Goal: Find specific page/section: Find specific page/section

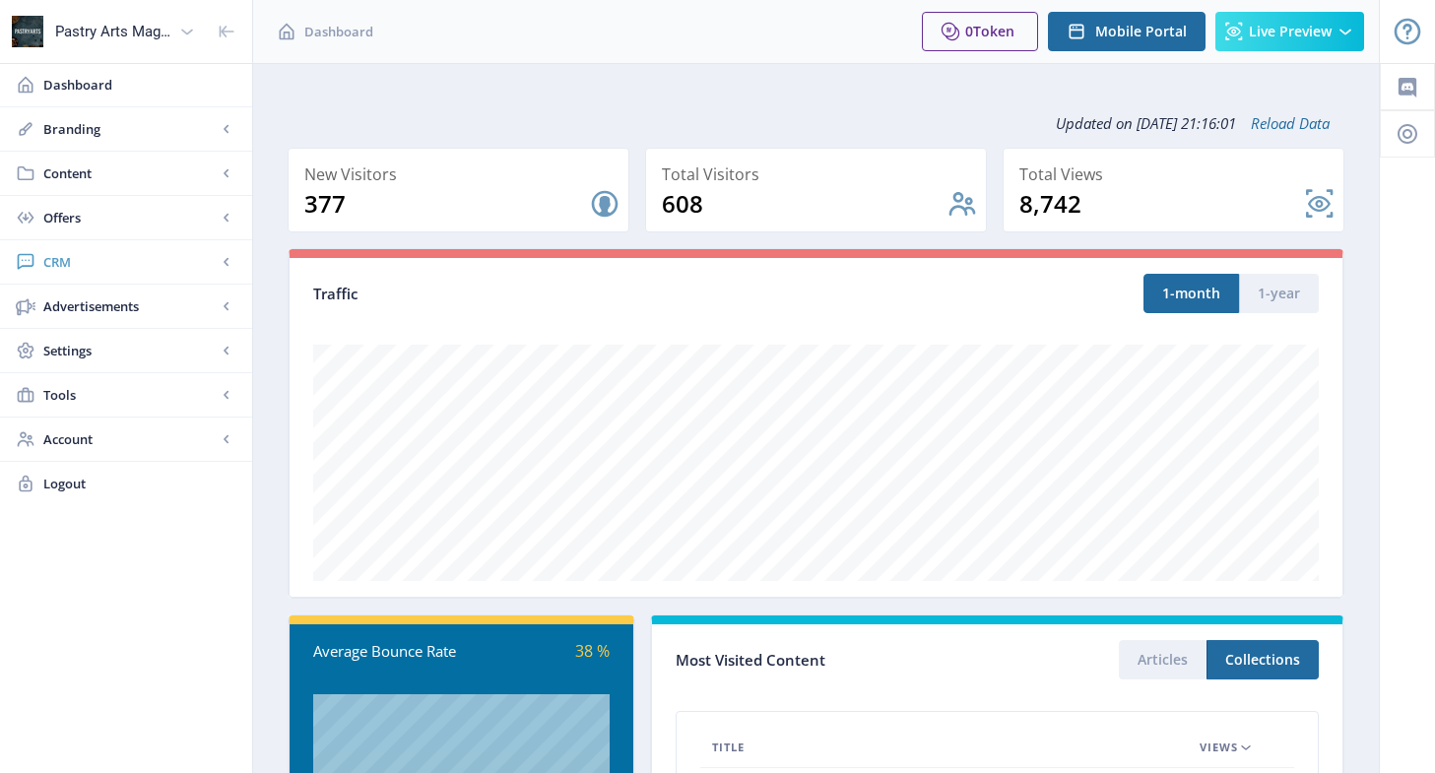
click at [75, 262] on span "CRM" at bounding box center [129, 262] width 173 height 20
click at [81, 305] on span "Readers" at bounding box center [147, 307] width 169 height 20
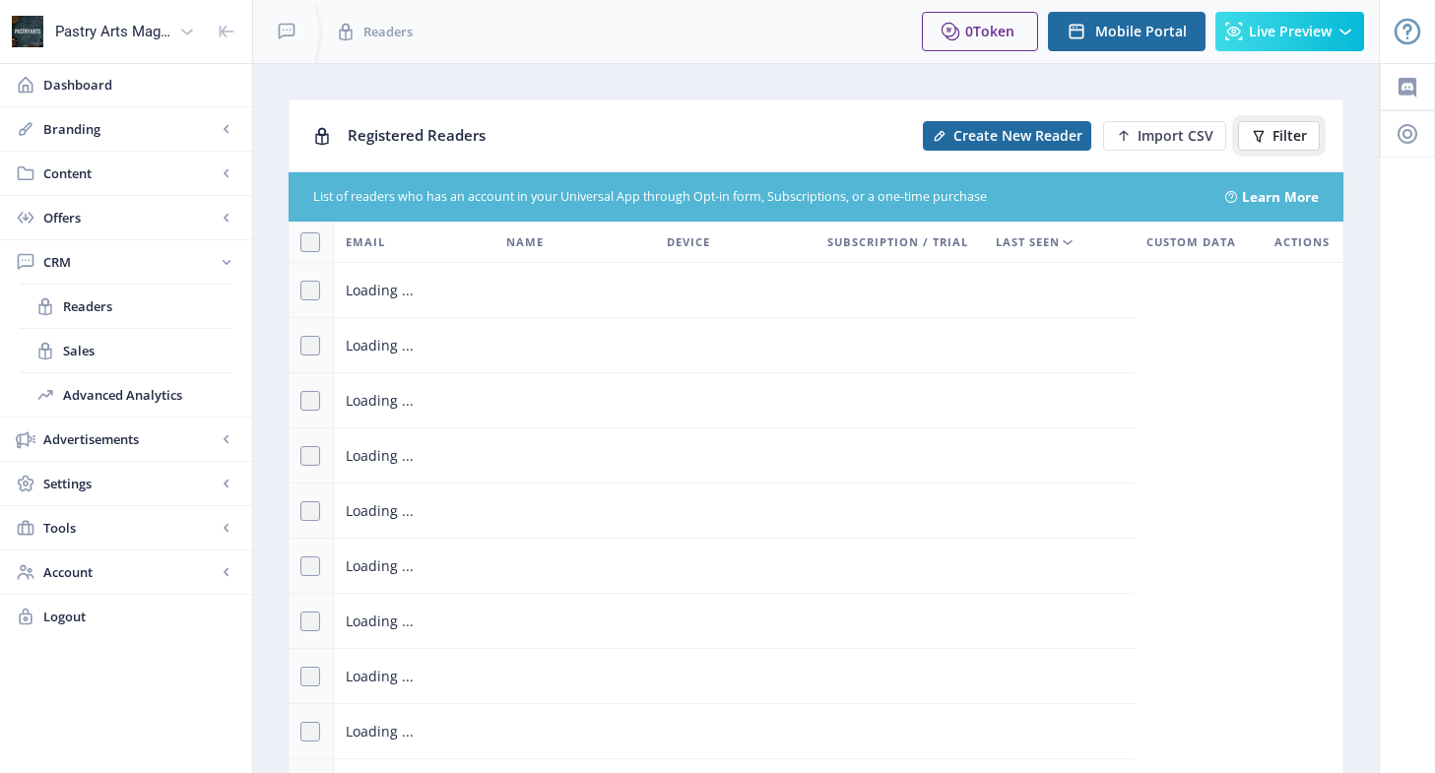
click at [1289, 128] on span "Filter" at bounding box center [1290, 136] width 34 height 16
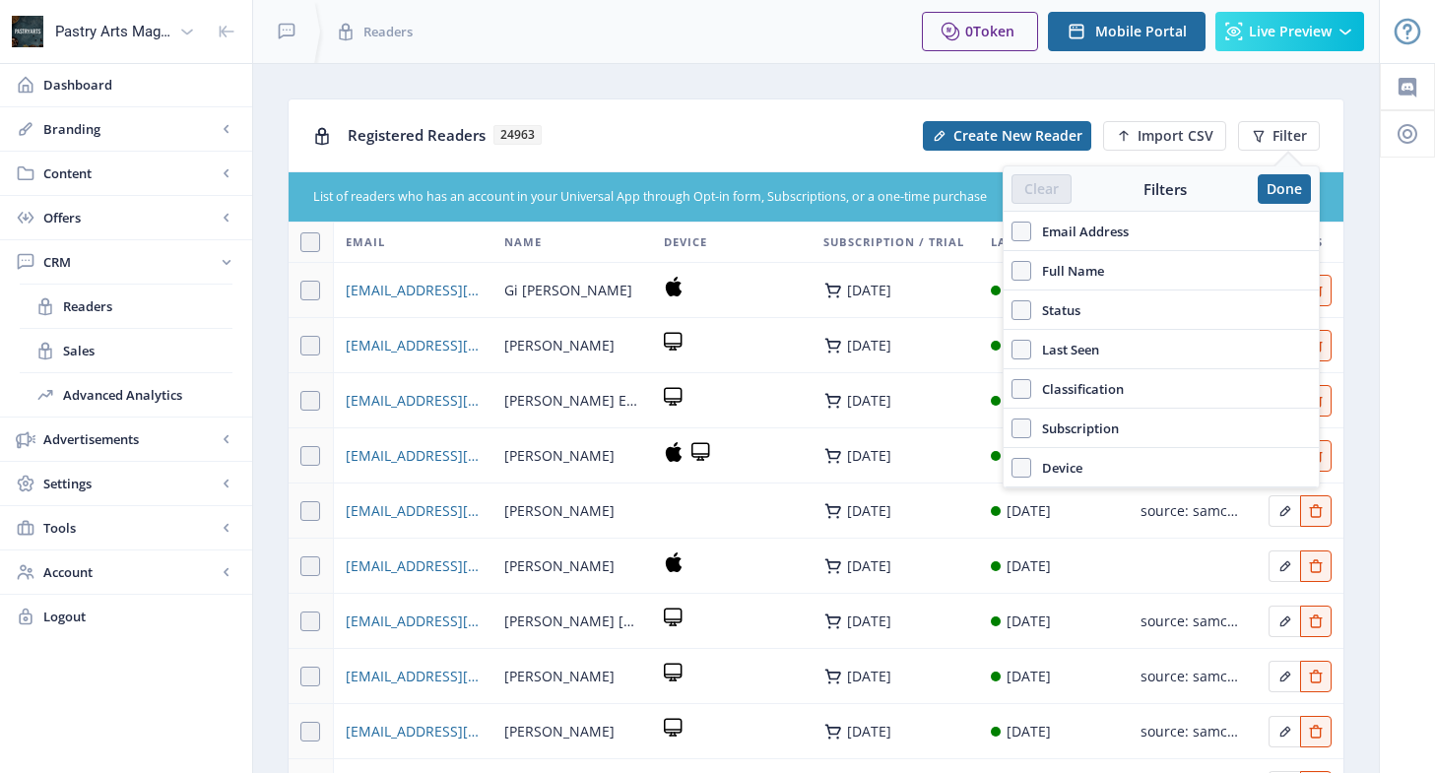
click at [1100, 225] on span "Email Address" at bounding box center [1081, 232] width 98 height 24
click at [1013, 231] on input "Email Address" at bounding box center [1012, 231] width 1 height 1
checkbox input "true"
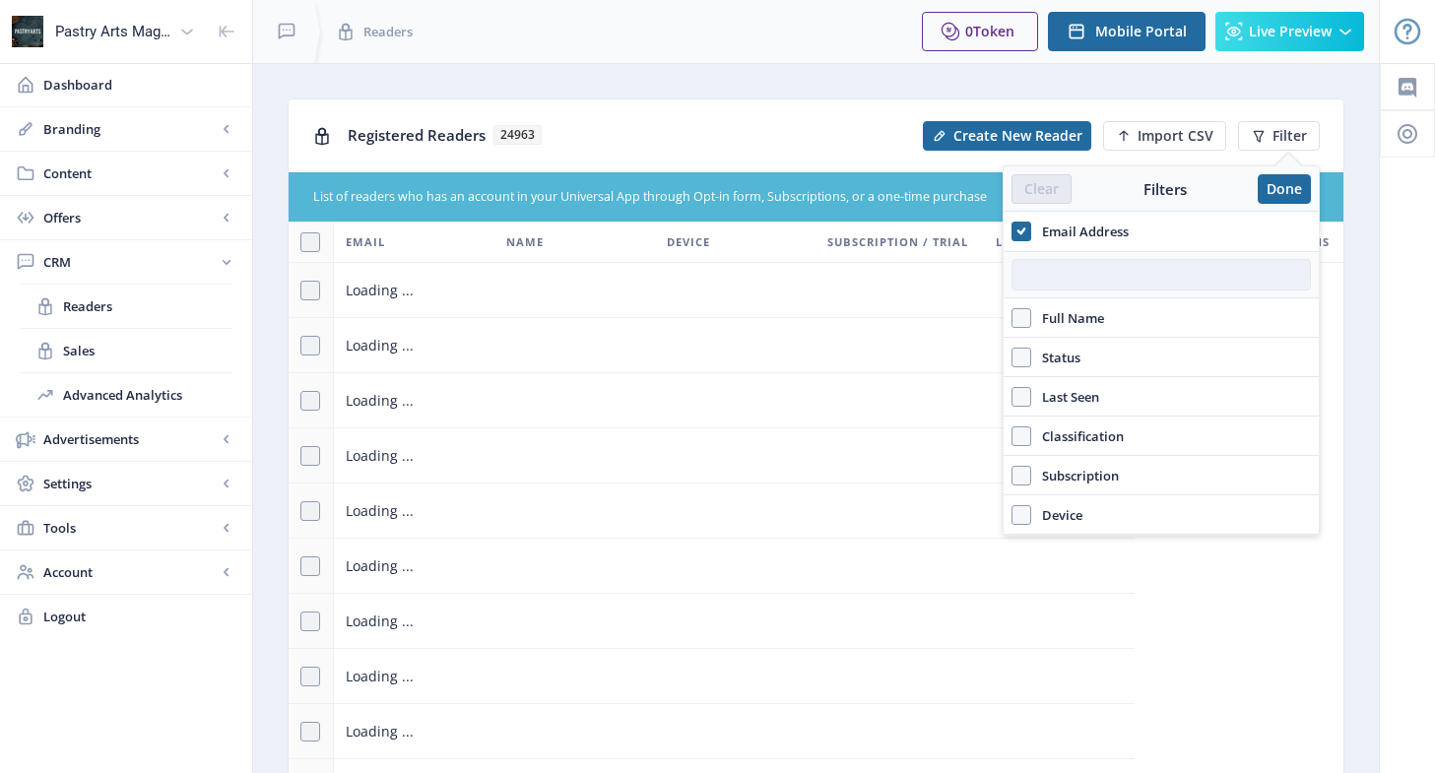
click at [1087, 273] on input "text" at bounding box center [1162, 275] width 300 height 32
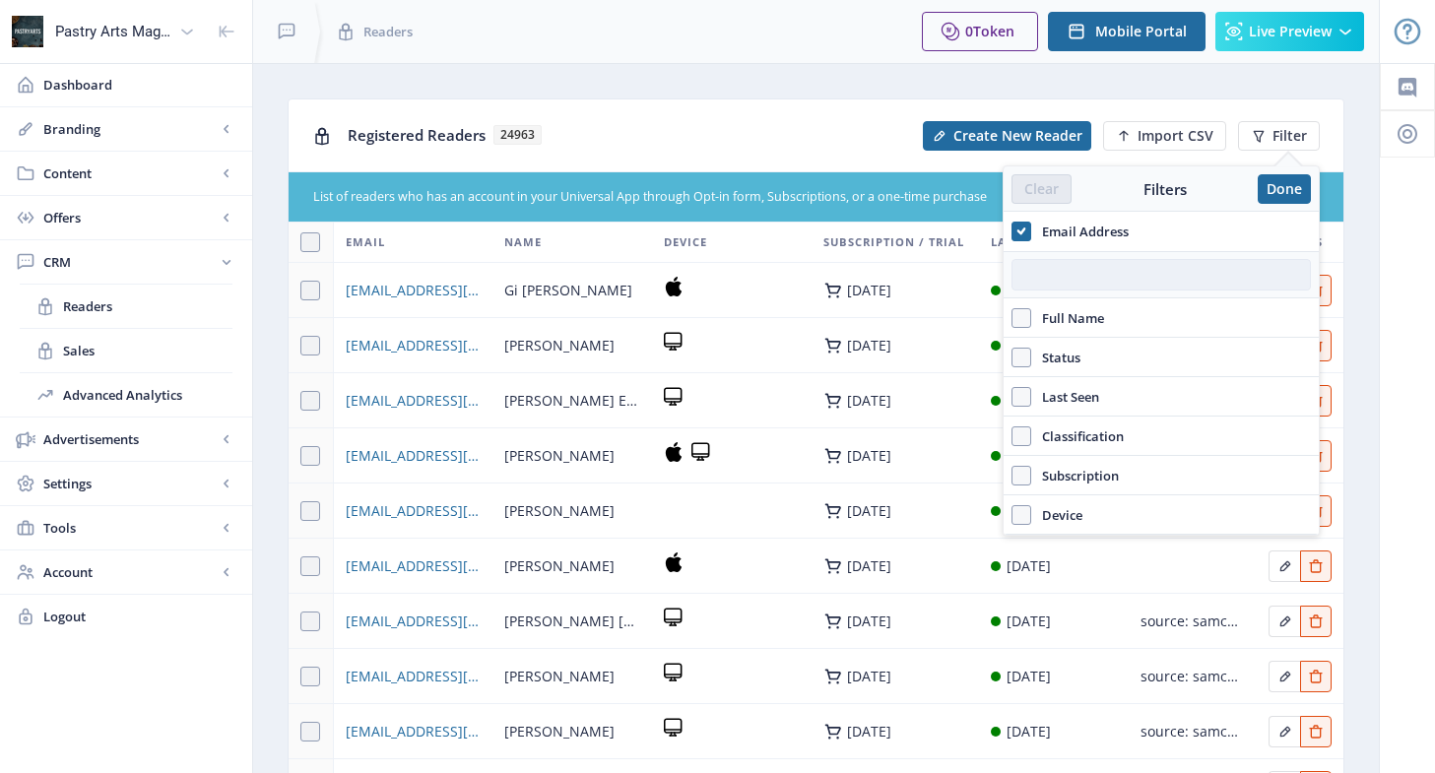
paste input "[EMAIL_ADDRESS][DOMAIN_NAME]"
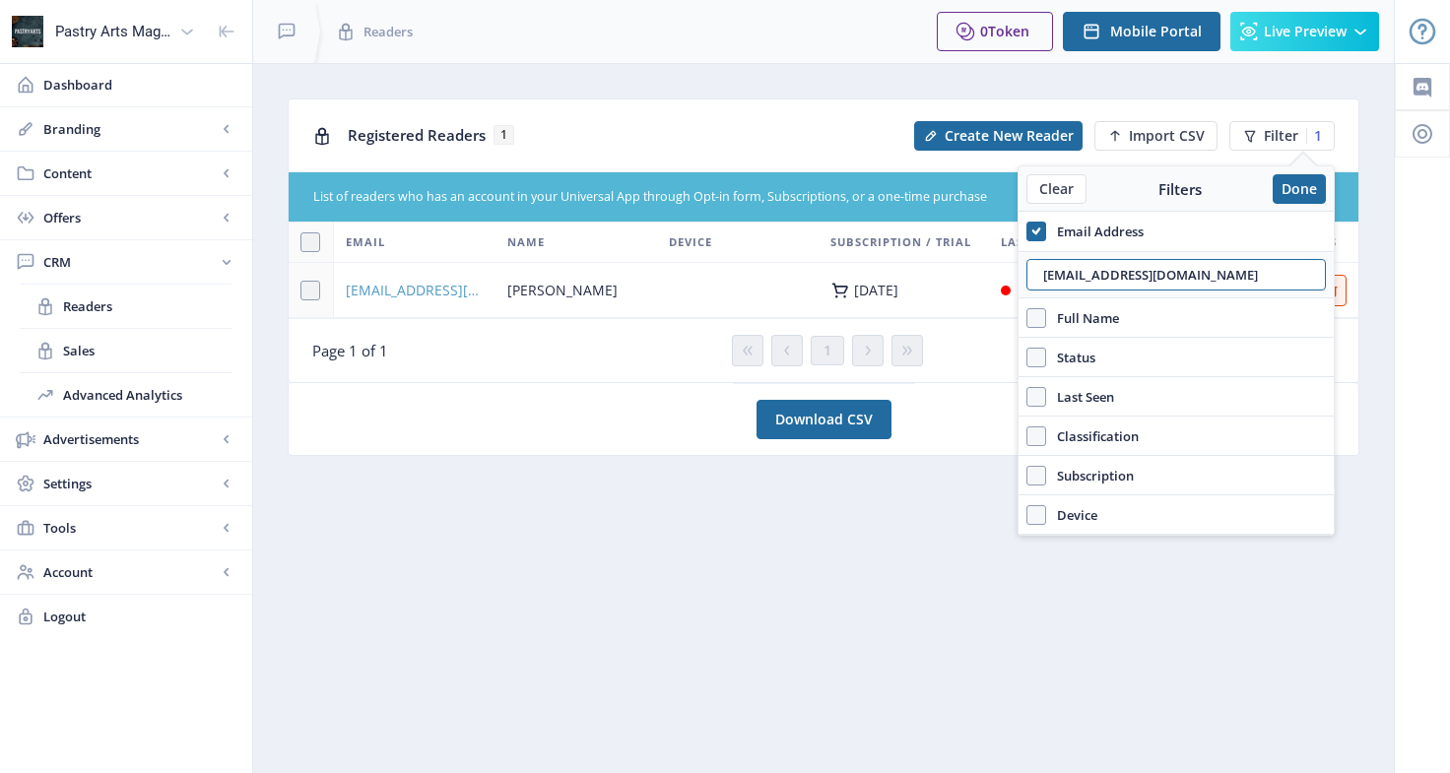
type input "[EMAIL_ADDRESS][DOMAIN_NAME]"
click at [480, 299] on span "[EMAIL_ADDRESS][DOMAIN_NAME]" at bounding box center [415, 291] width 138 height 24
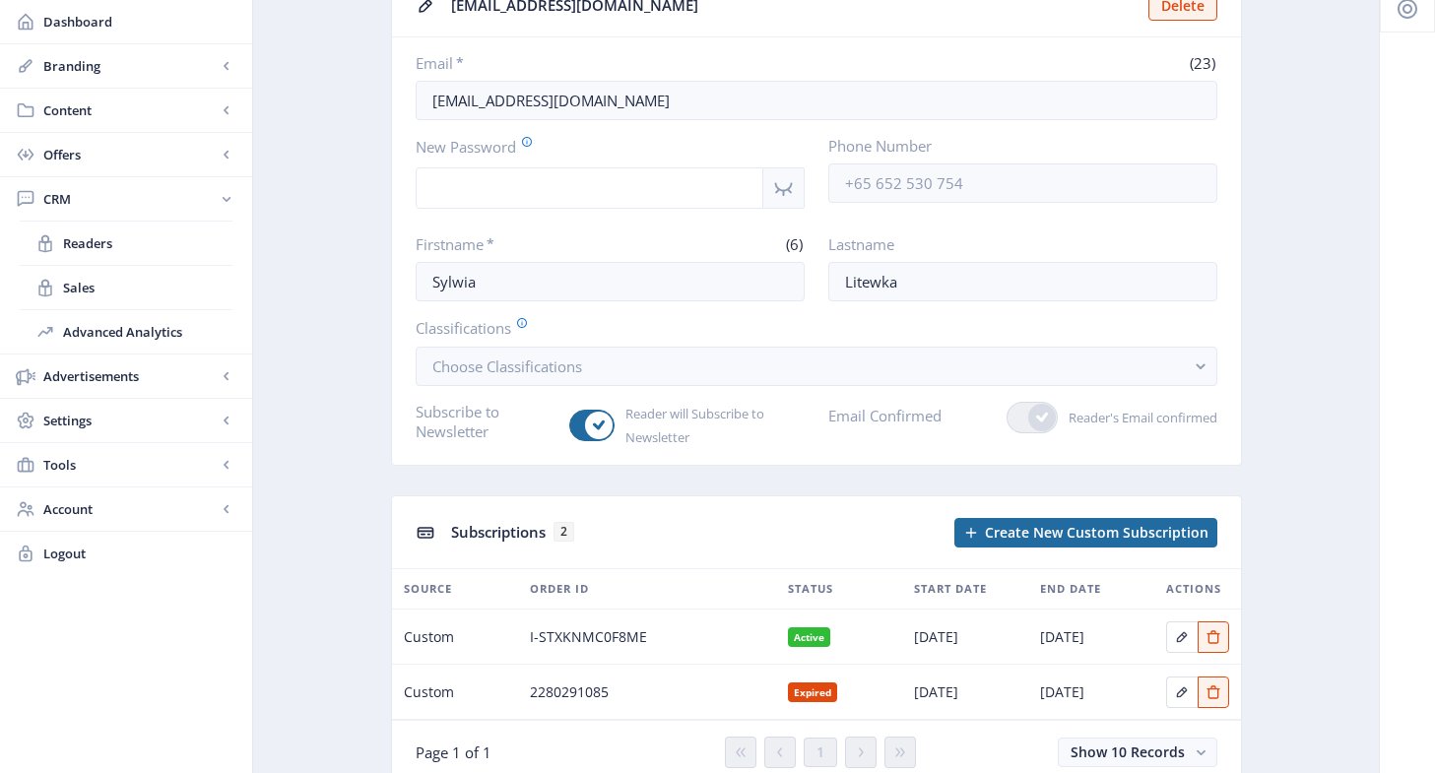
scroll to position [197, 0]
